Goal: Transaction & Acquisition: Purchase product/service

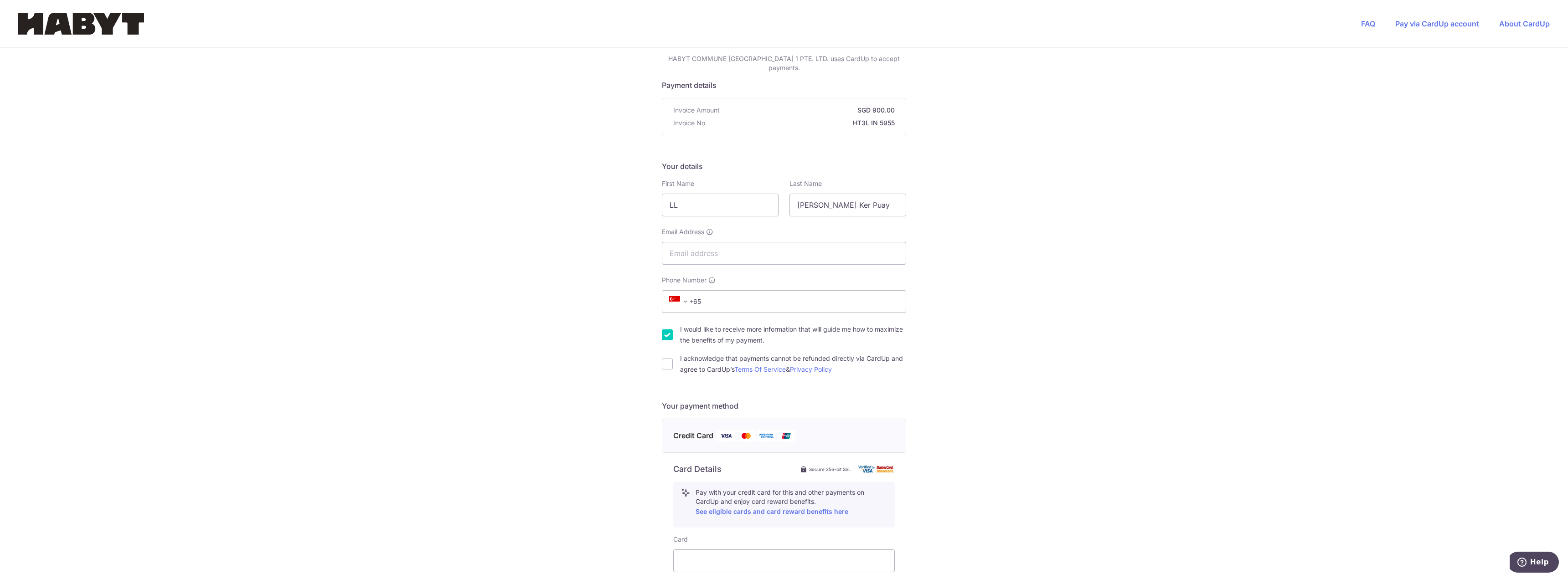
scroll to position [45, 0]
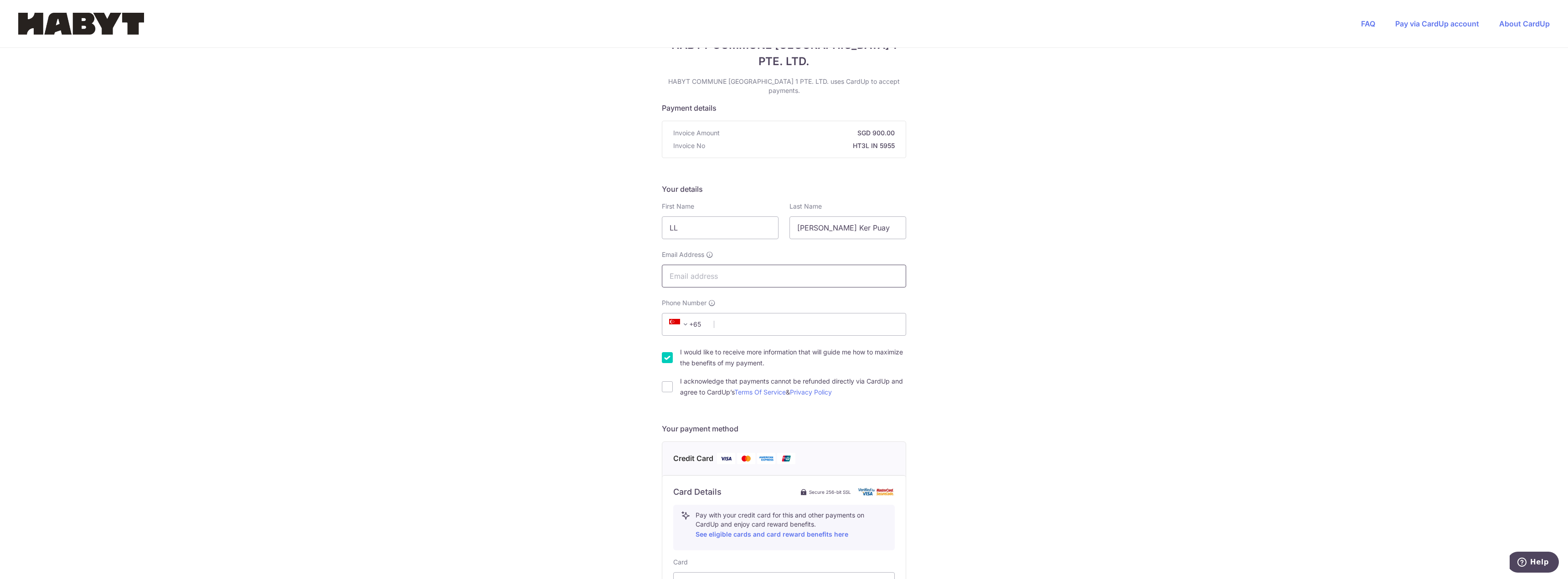
click at [708, 265] on input "Email Address" at bounding box center [784, 276] width 245 height 23
type input "[PERSON_NAME][EMAIL_ADDRESS][PERSON_NAME][DOMAIN_NAME]"
click at [758, 313] on input "Phone Number" at bounding box center [784, 325] width 245 height 23
type input "93398300"
click at [1197, 304] on div "You are paying HABYT COMMUNE SINGAPORE 1 PTE. LTD. HABYT COMMUNE [GEOGRAPHIC_DA…" at bounding box center [784, 456] width 1568 height 909
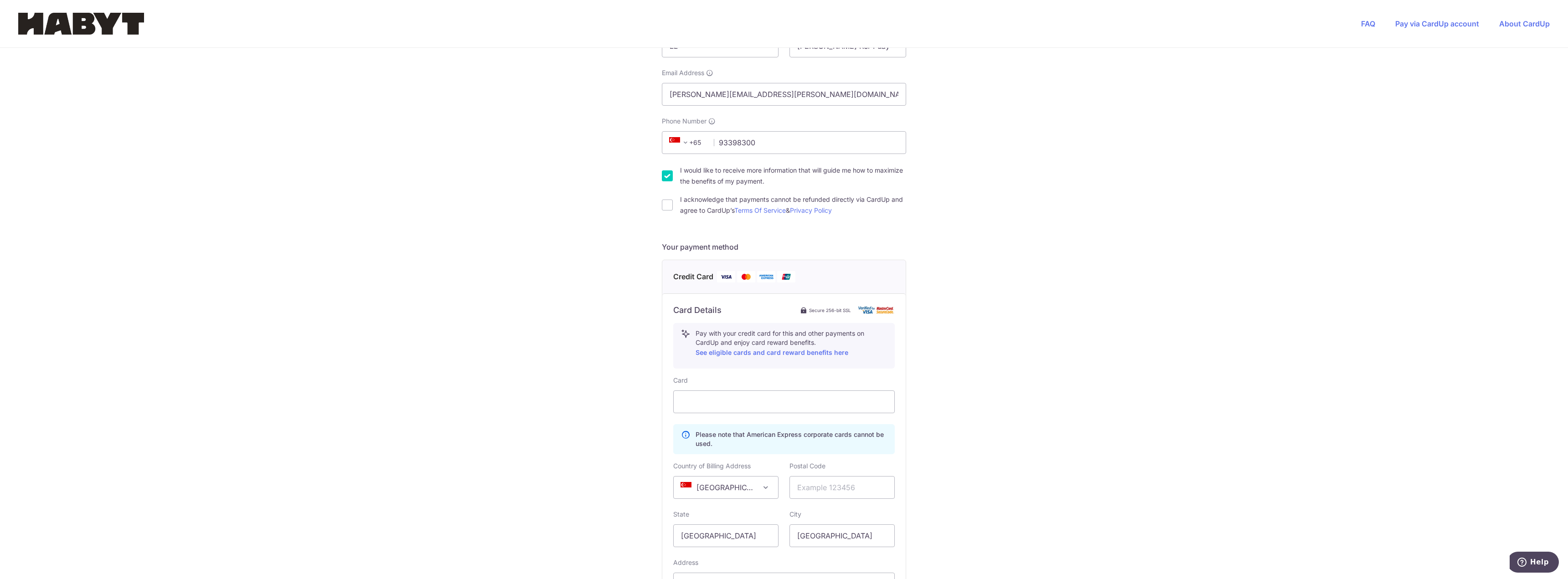
scroll to position [228, 0]
click at [1082, 373] on div "You are paying HABYT COMMUNE SINGAPORE 1 PTE. LTD. HABYT COMMUNE [GEOGRAPHIC_DA…" at bounding box center [784, 275] width 1568 height 909
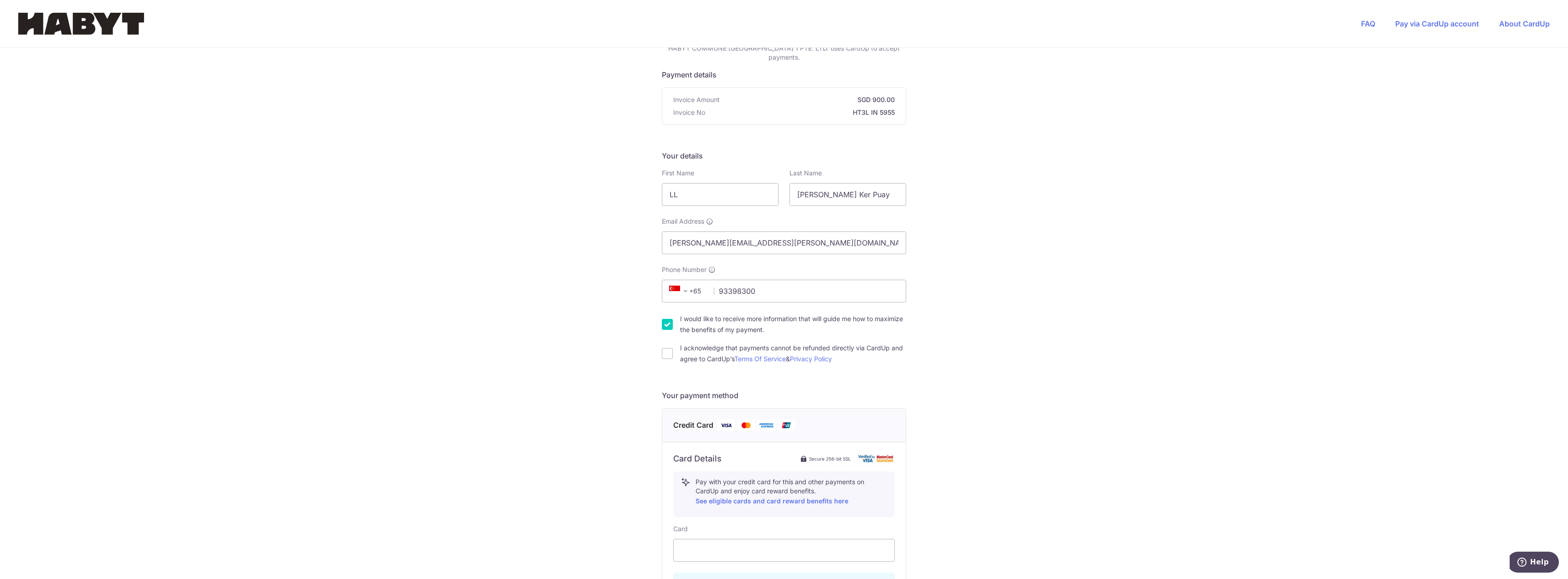
scroll to position [0, 0]
